Goal: Check status

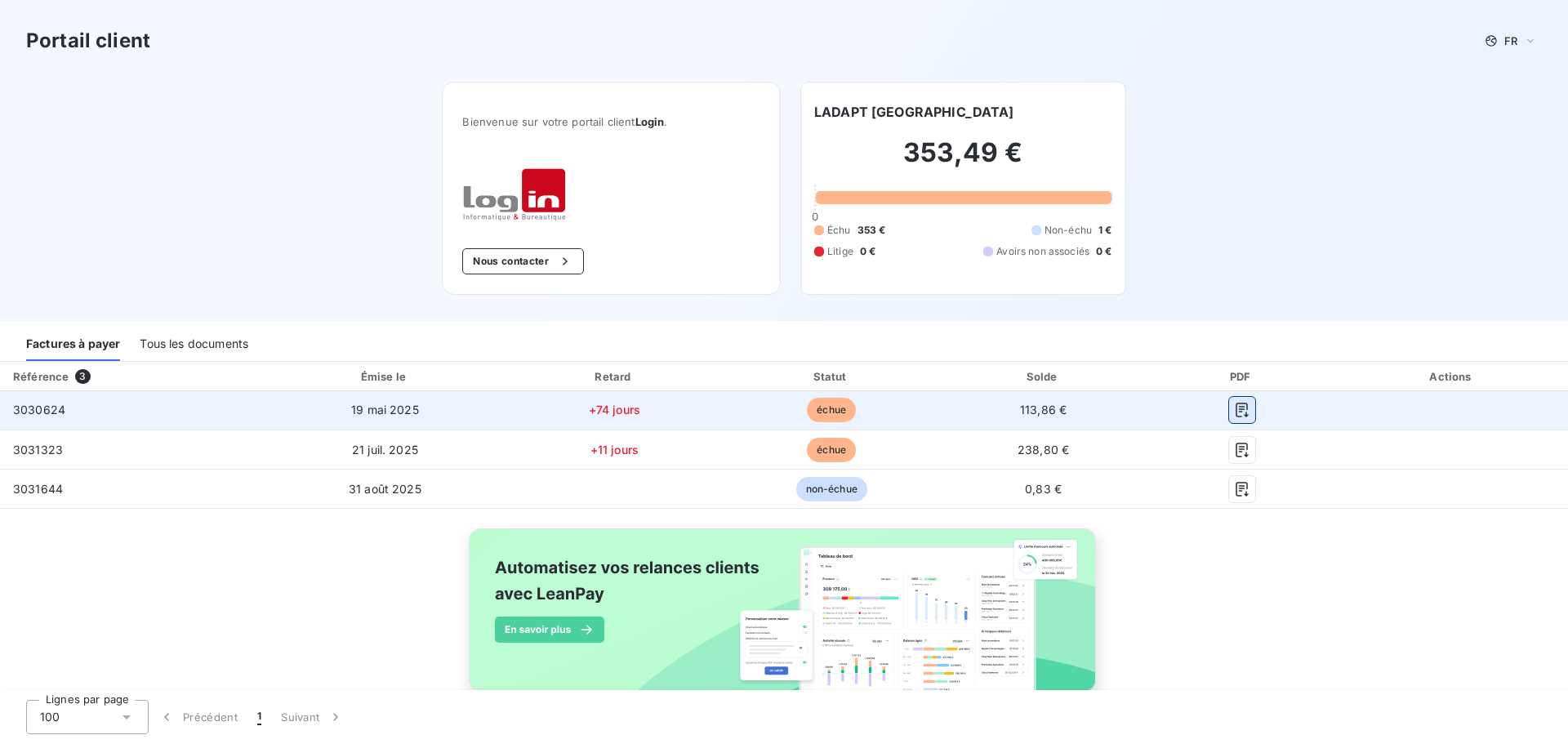
click at [1235, 412] on icon "button" at bounding box center [1241, 410] width 12 height 15
click at [1234, 406] on icon "button" at bounding box center [1242, 409] width 16 height 16
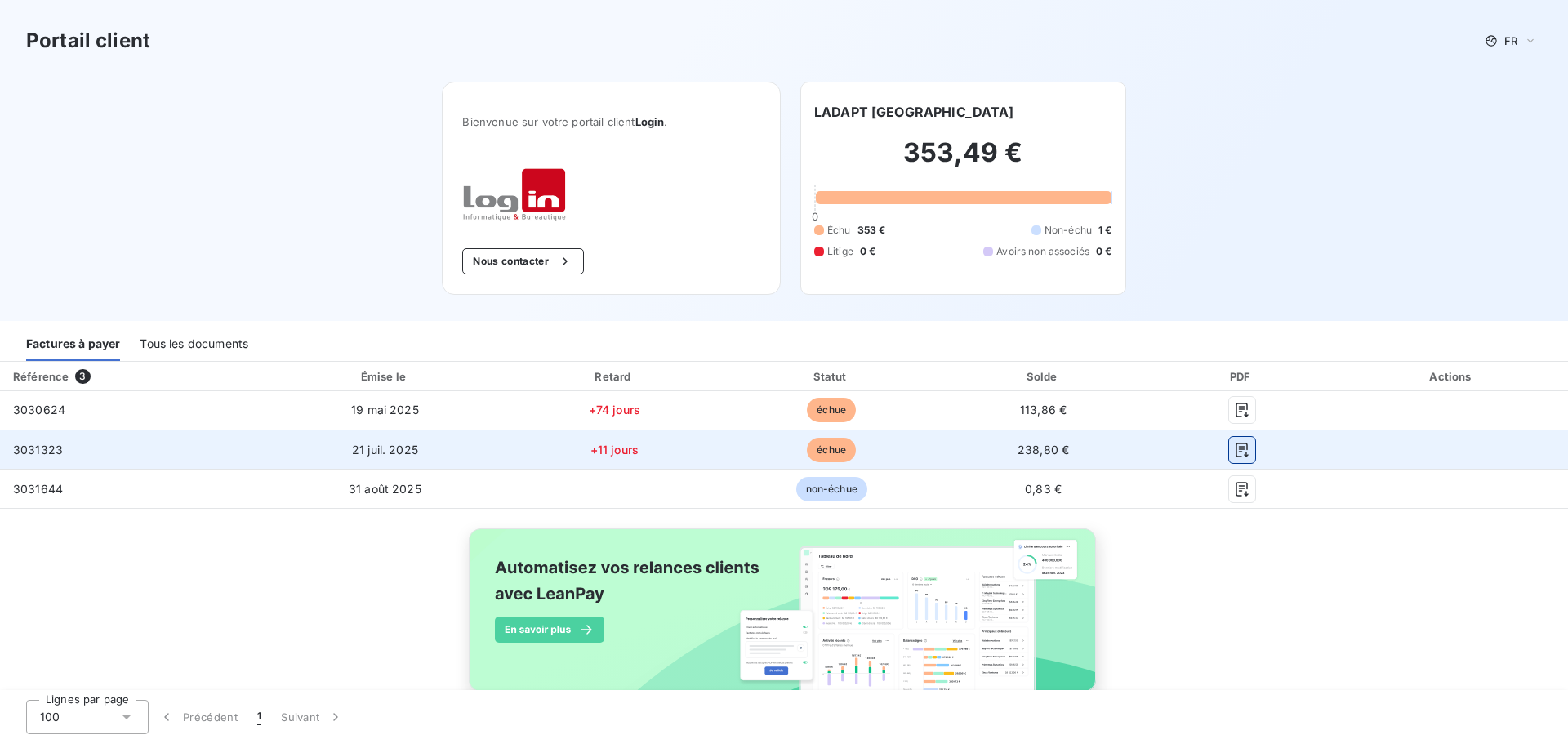
click at [1234, 457] on icon "button" at bounding box center [1242, 449] width 16 height 16
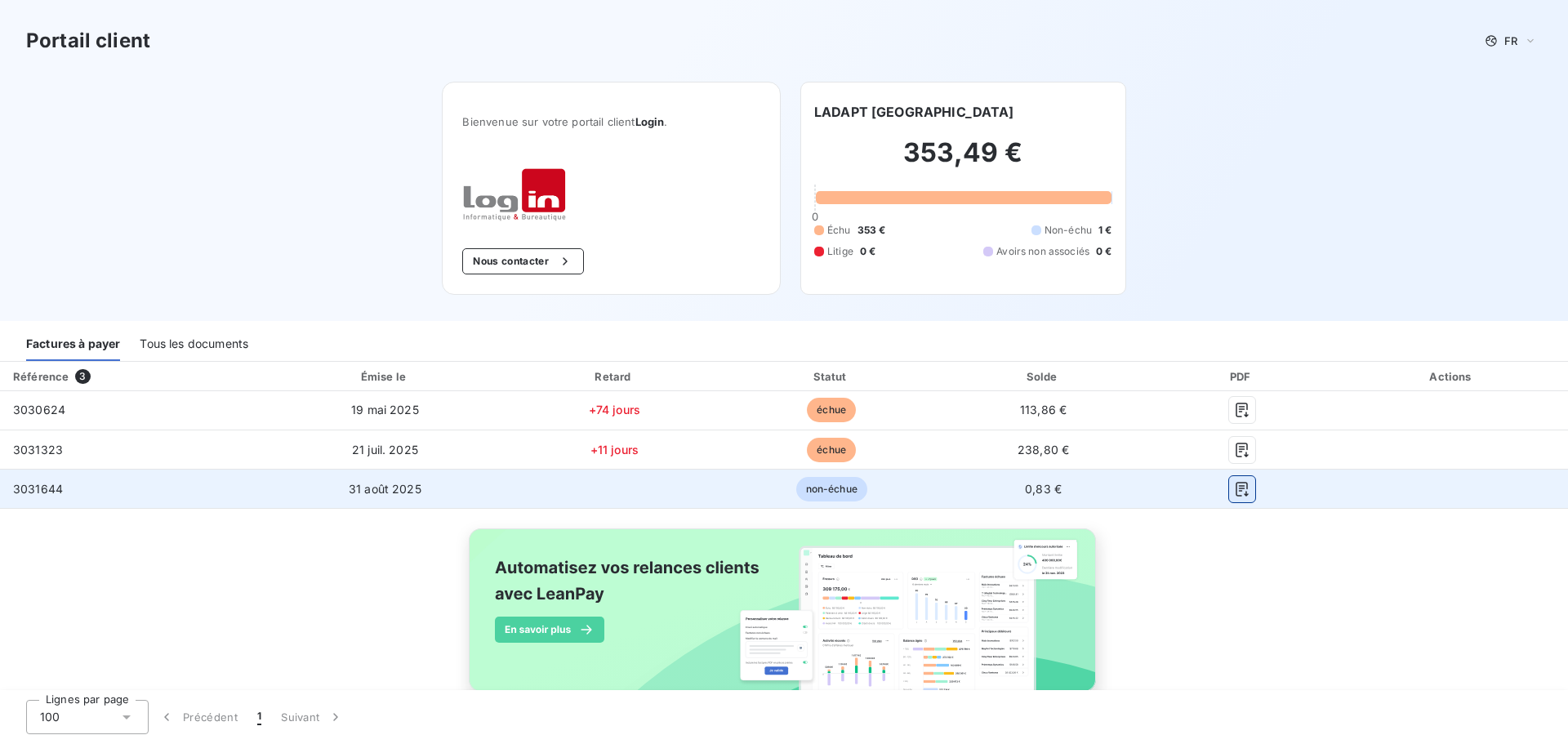
click at [1234, 494] on icon "button" at bounding box center [1242, 489] width 16 height 16
